Goal: Task Accomplishment & Management: Use online tool/utility

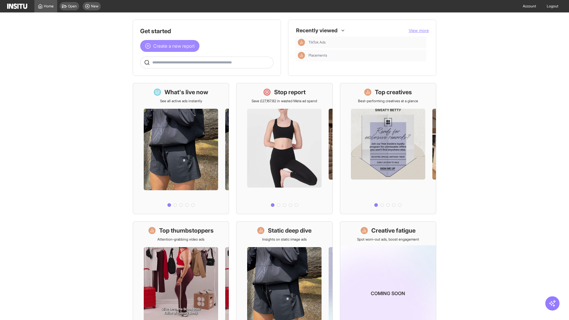
click at [171, 46] on span "Create a new report" at bounding box center [173, 45] width 41 height 7
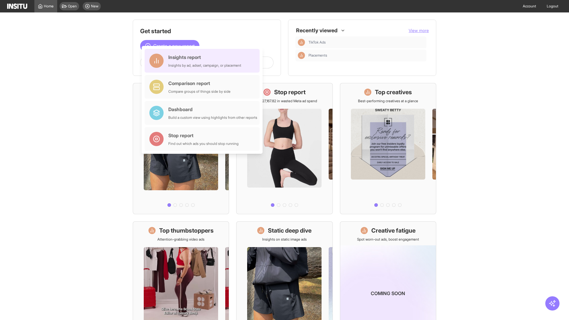
click at [204, 61] on div "Insights report Insights by ad, adset, campaign, or placement" at bounding box center [204, 61] width 73 height 14
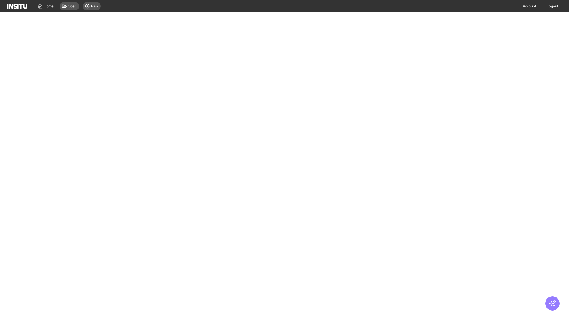
select select "**"
